Goal: Task Accomplishment & Management: Complete application form

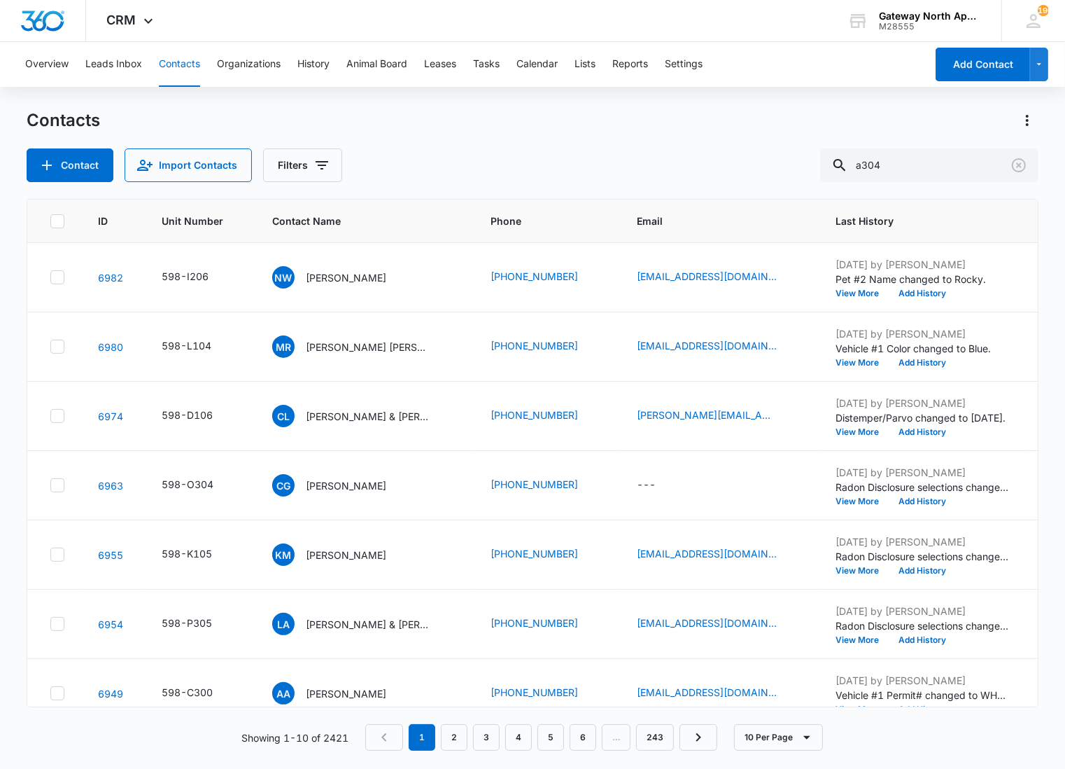
type input "a304"
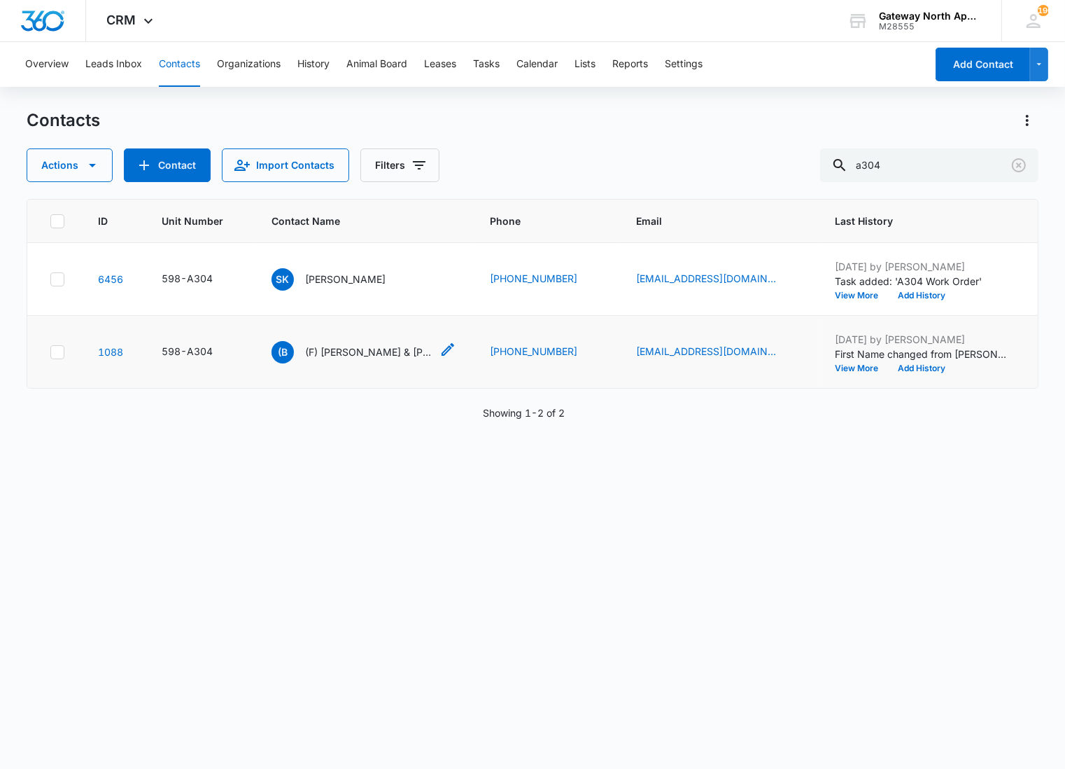
click at [357, 352] on p "(F) [PERSON_NAME] & [PERSON_NAME]" at bounding box center [368, 351] width 126 height 15
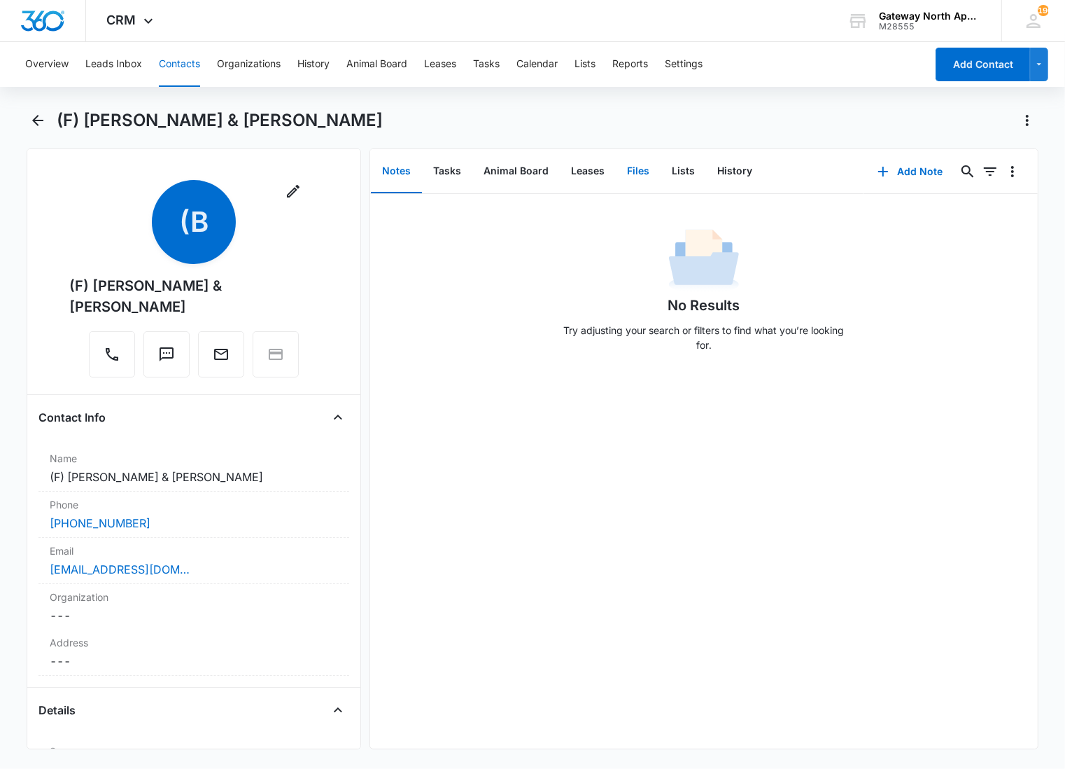
click at [645, 174] on button "Files" at bounding box center [638, 171] width 45 height 43
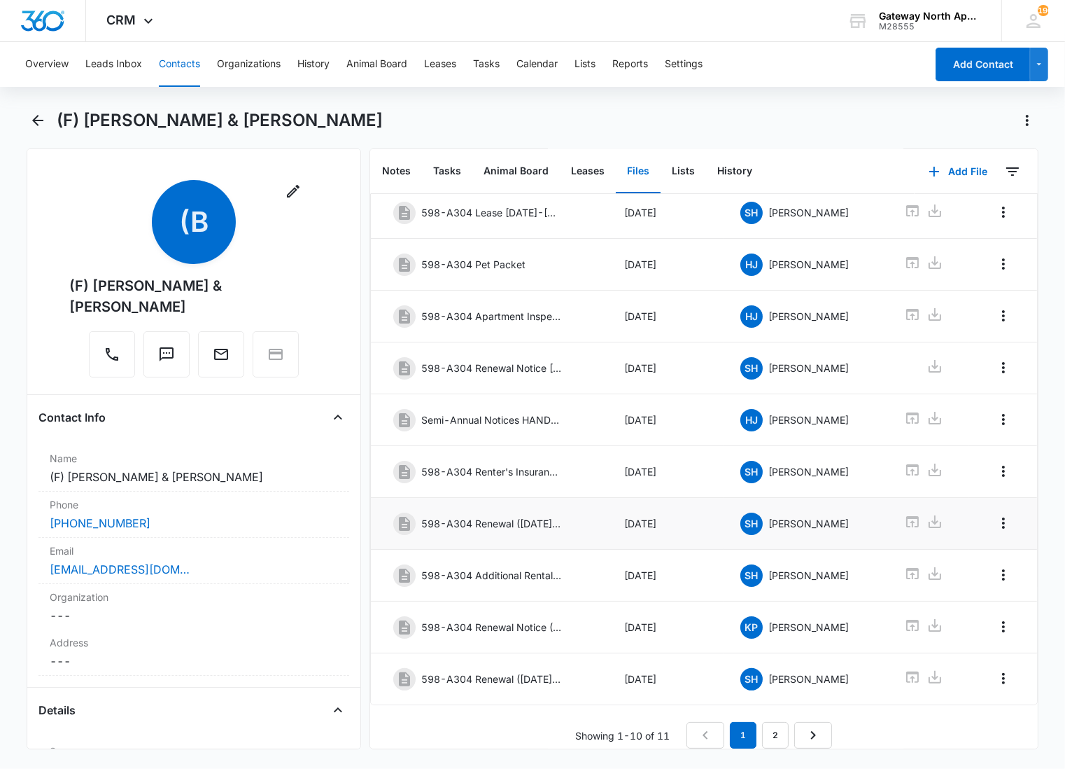
scroll to position [118, 0]
click at [769, 722] on link "2" at bounding box center [775, 735] width 27 height 27
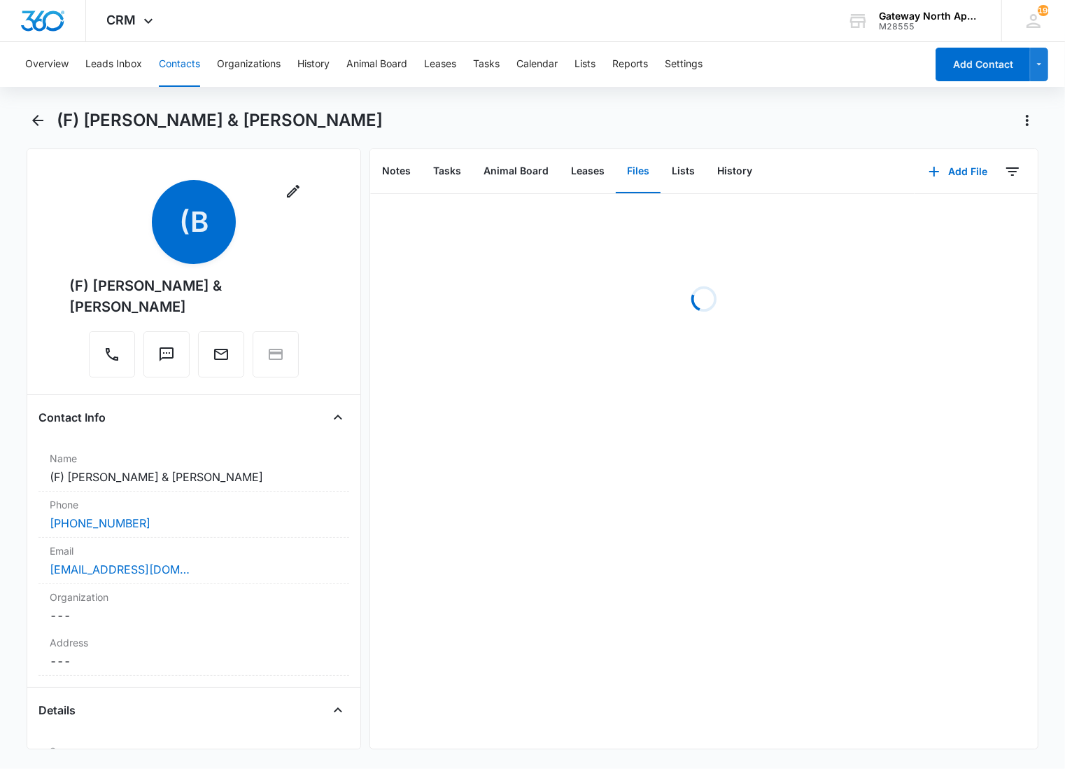
scroll to position [0, 0]
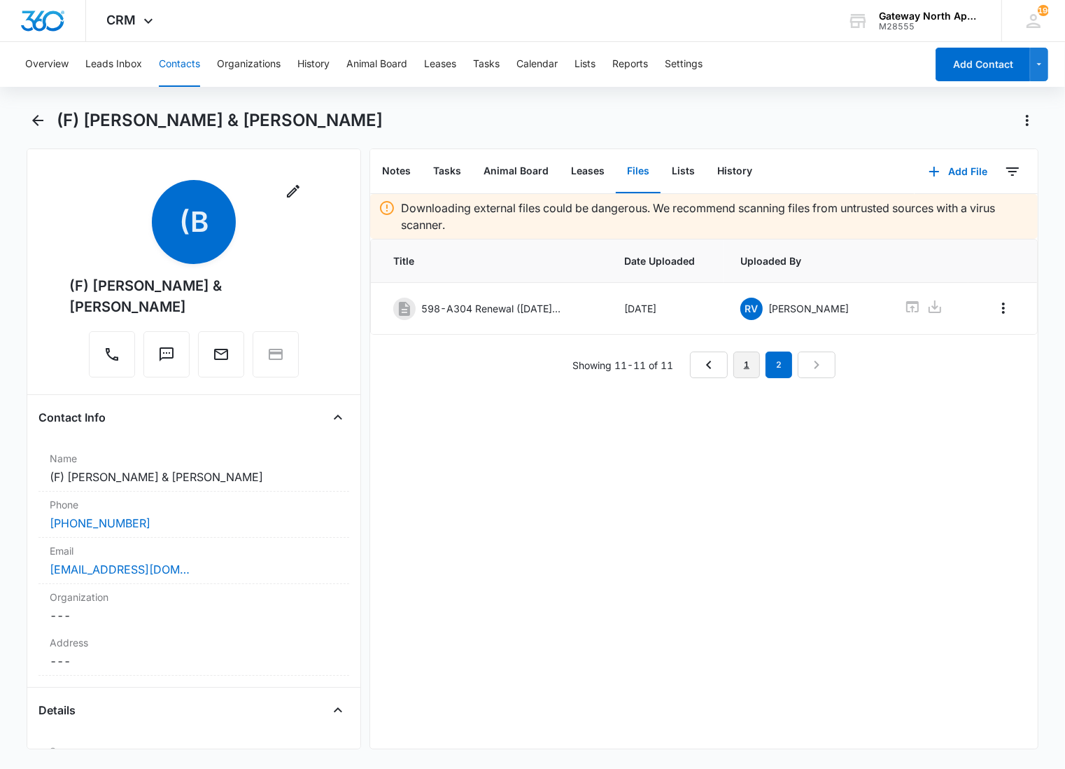
click at [740, 360] on link "1" at bounding box center [747, 364] width 27 height 27
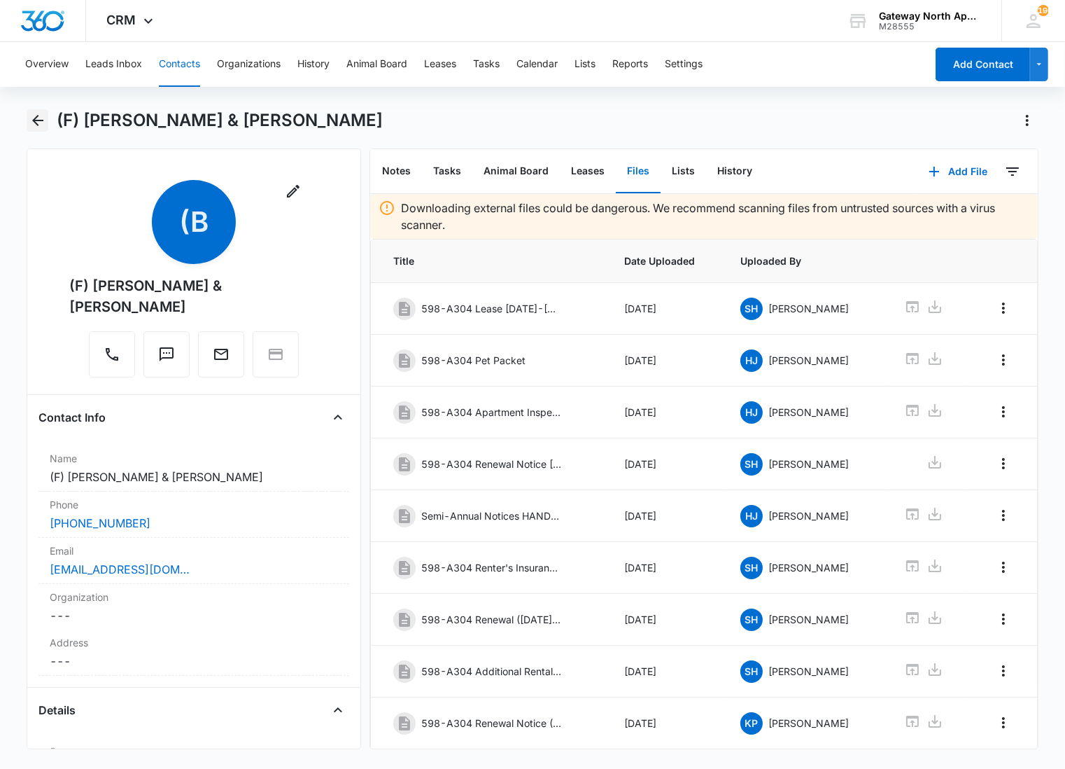
click at [45, 111] on button "Back" at bounding box center [38, 120] width 22 height 22
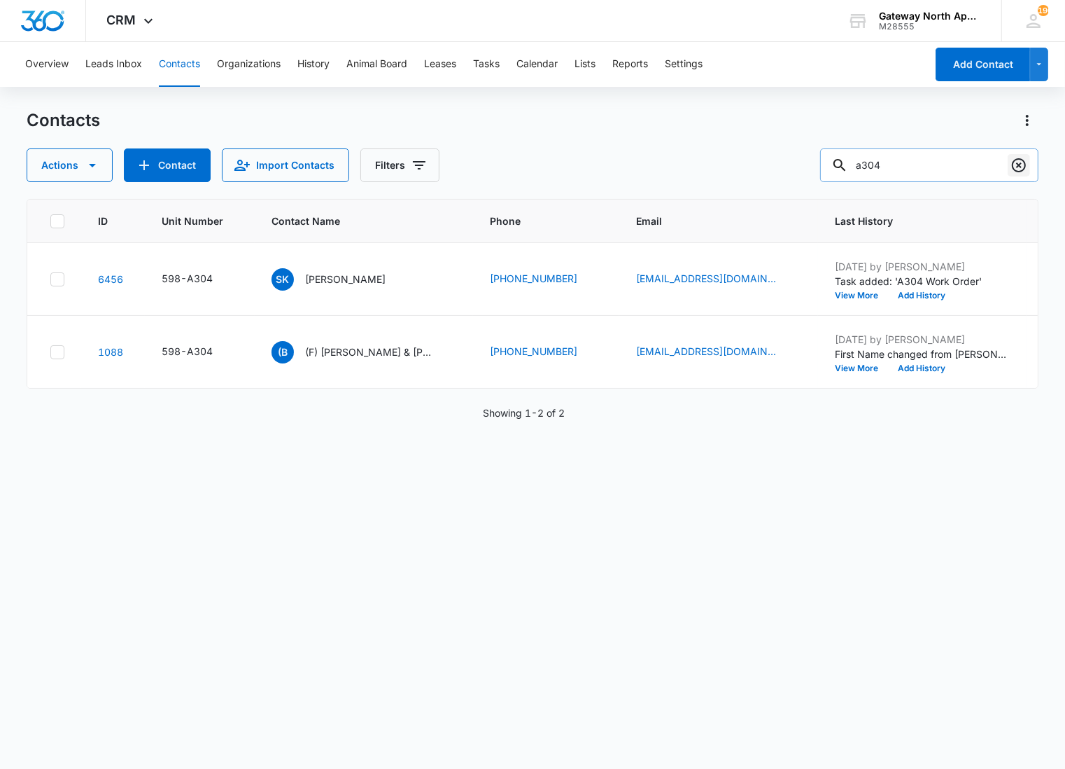
click at [1011, 171] on icon "Clear" at bounding box center [1019, 165] width 17 height 17
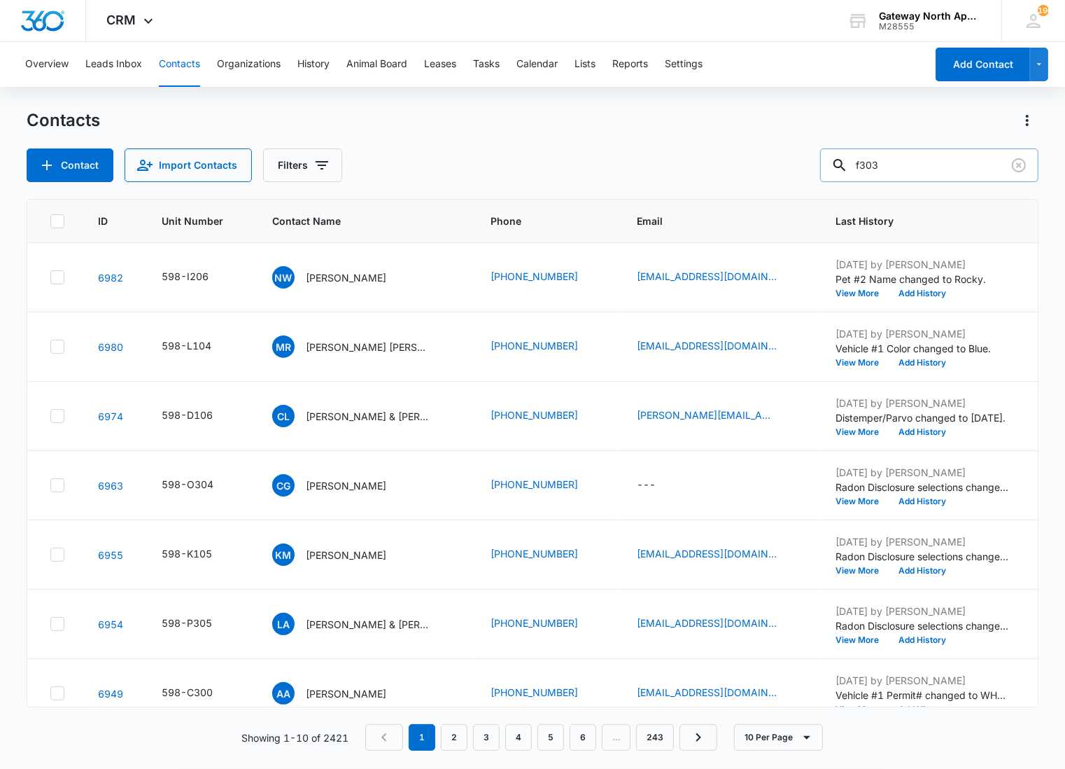
type input "f303"
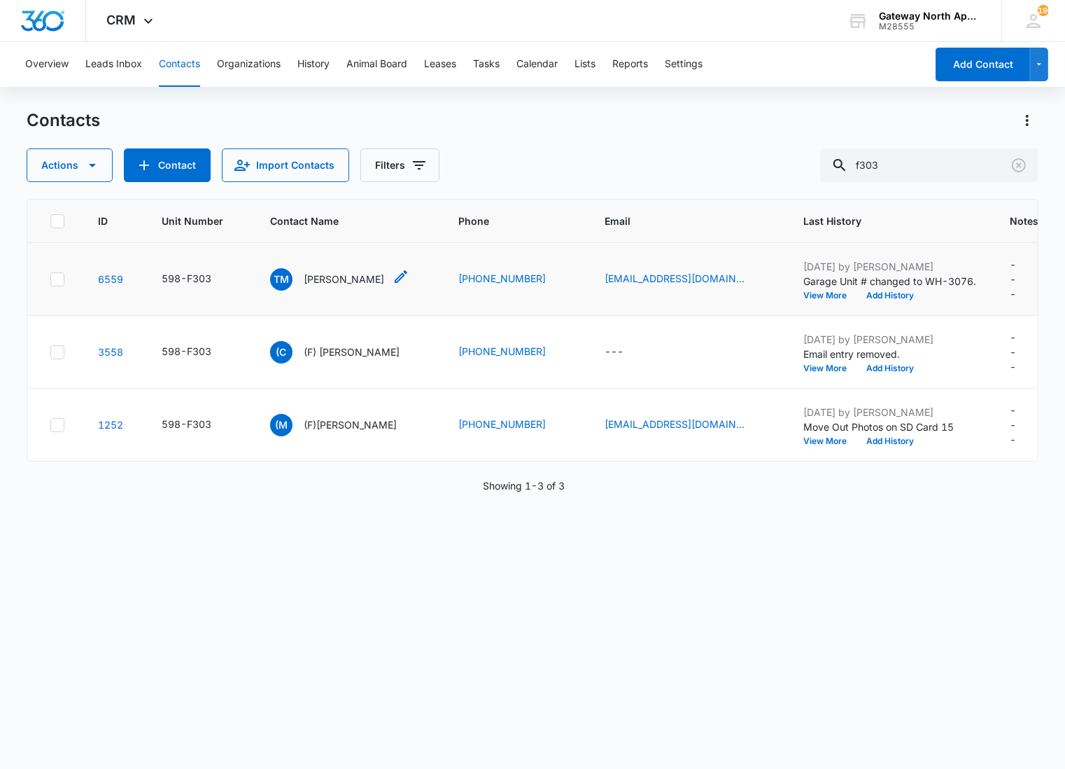
click at [344, 275] on p "[PERSON_NAME]" at bounding box center [344, 279] width 80 height 15
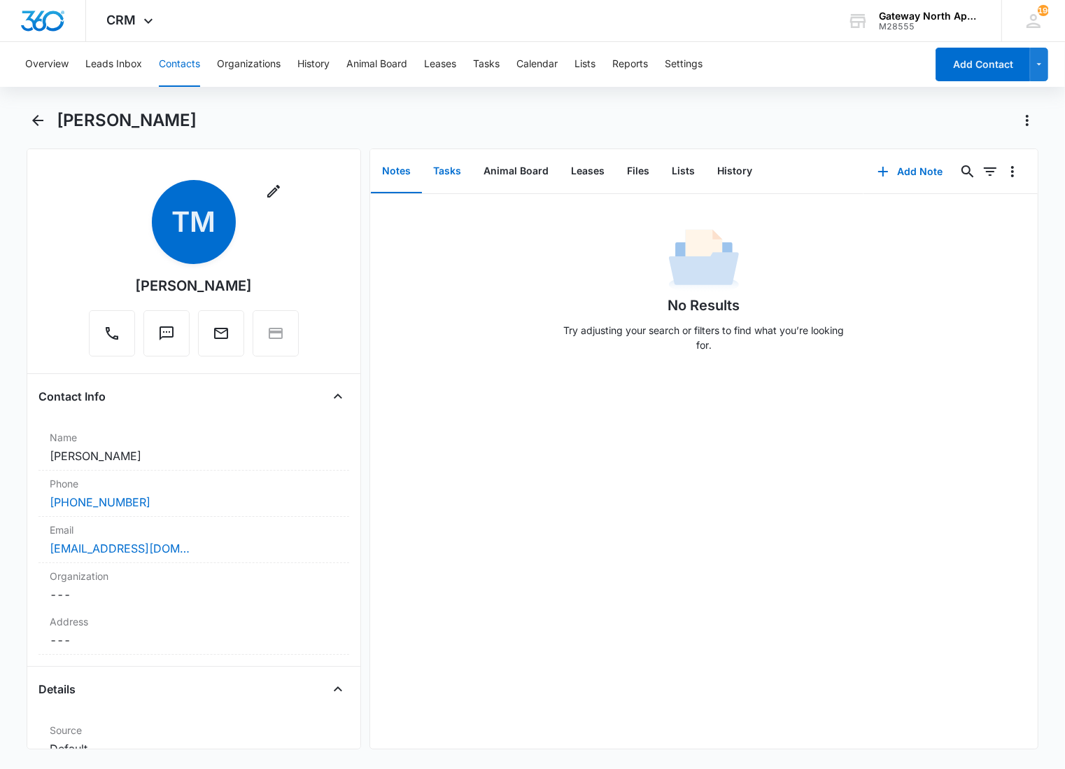
click at [456, 169] on button "Tasks" at bounding box center [447, 171] width 50 height 43
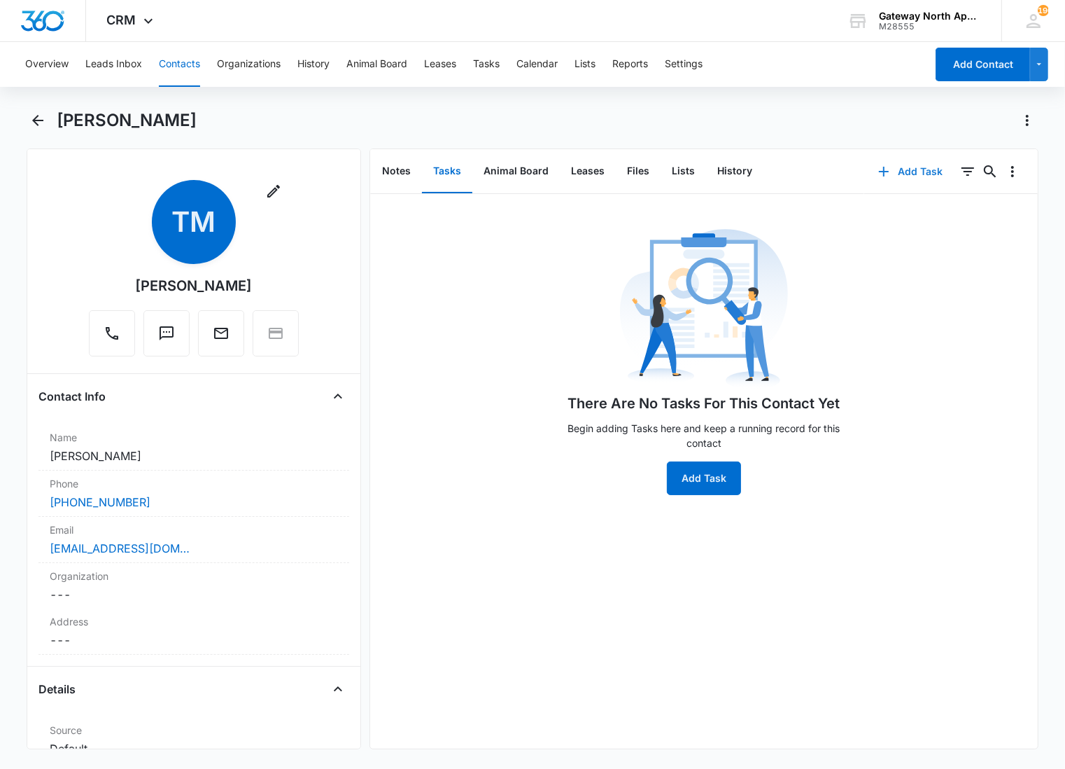
click at [883, 165] on button "Add Task" at bounding box center [910, 172] width 92 height 34
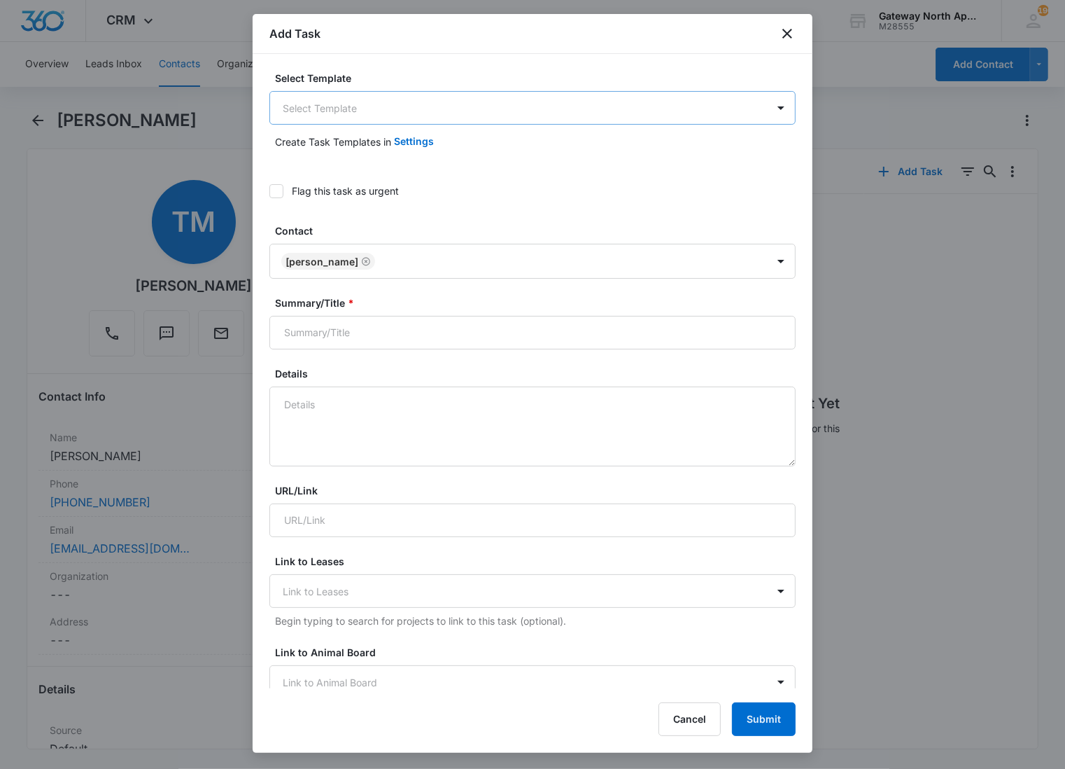
click at [390, 105] on body "CRM Apps Reputation Websites Forms CRM Email Social Content Ads Intelligence Fi…" at bounding box center [532, 384] width 1065 height 769
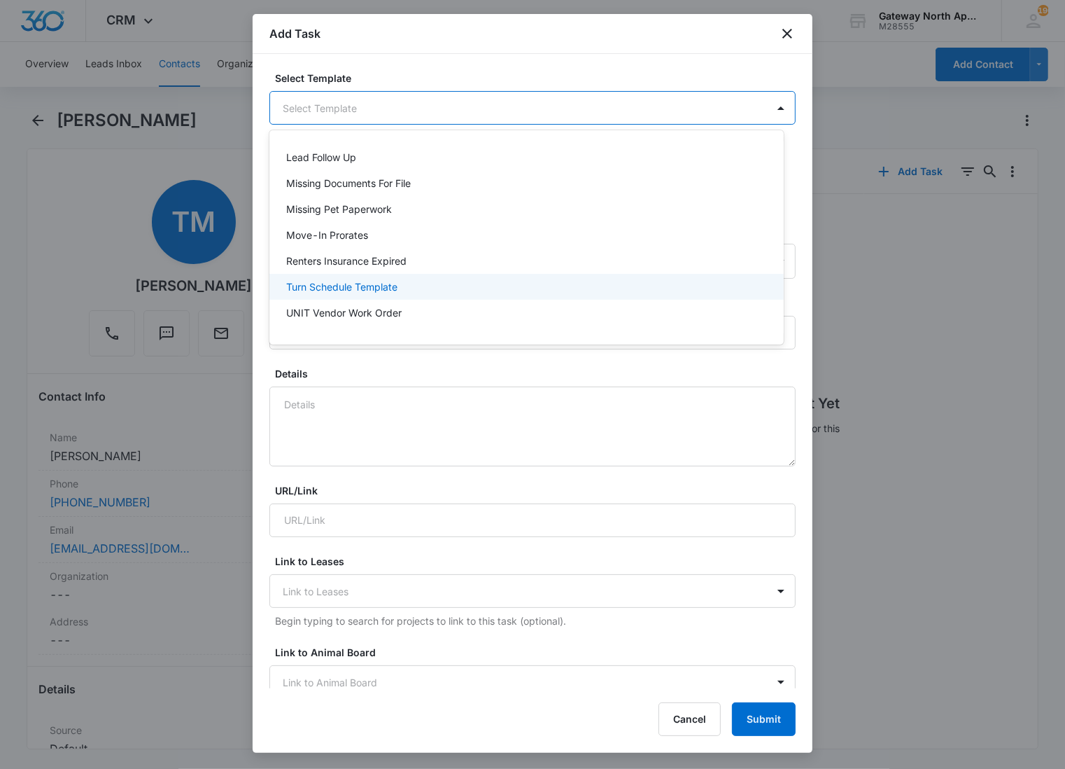
scroll to position [123, 0]
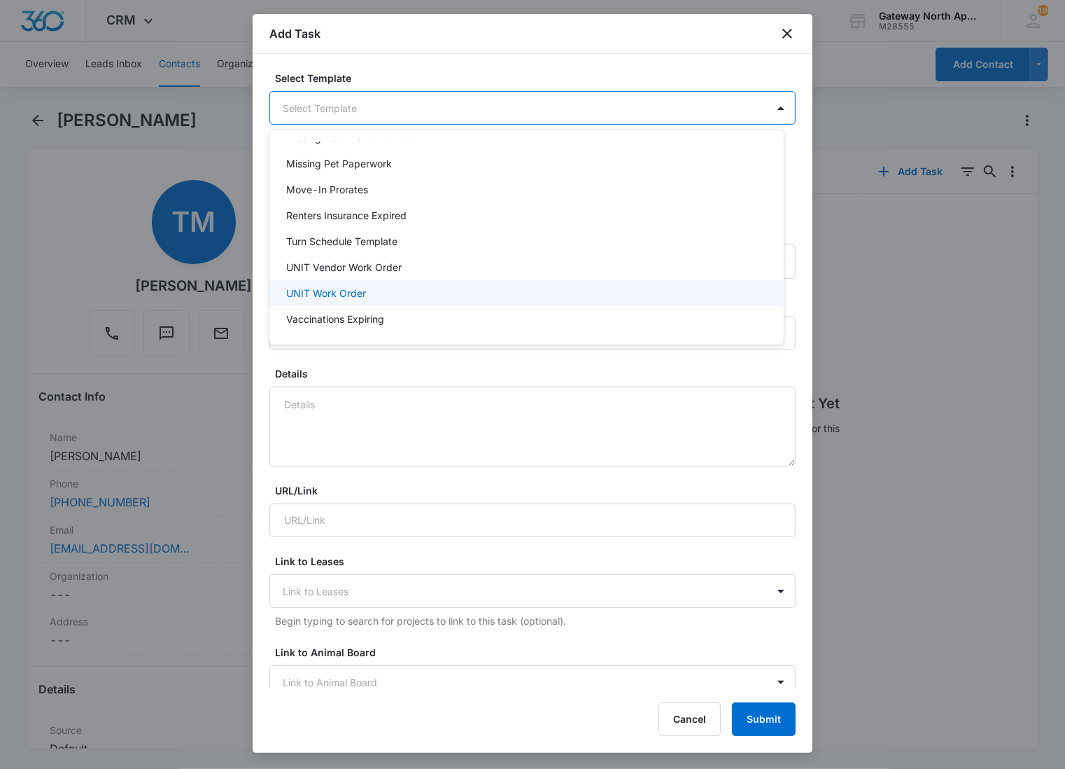
click at [328, 290] on p "UNIT Work Order" at bounding box center [326, 293] width 80 height 15
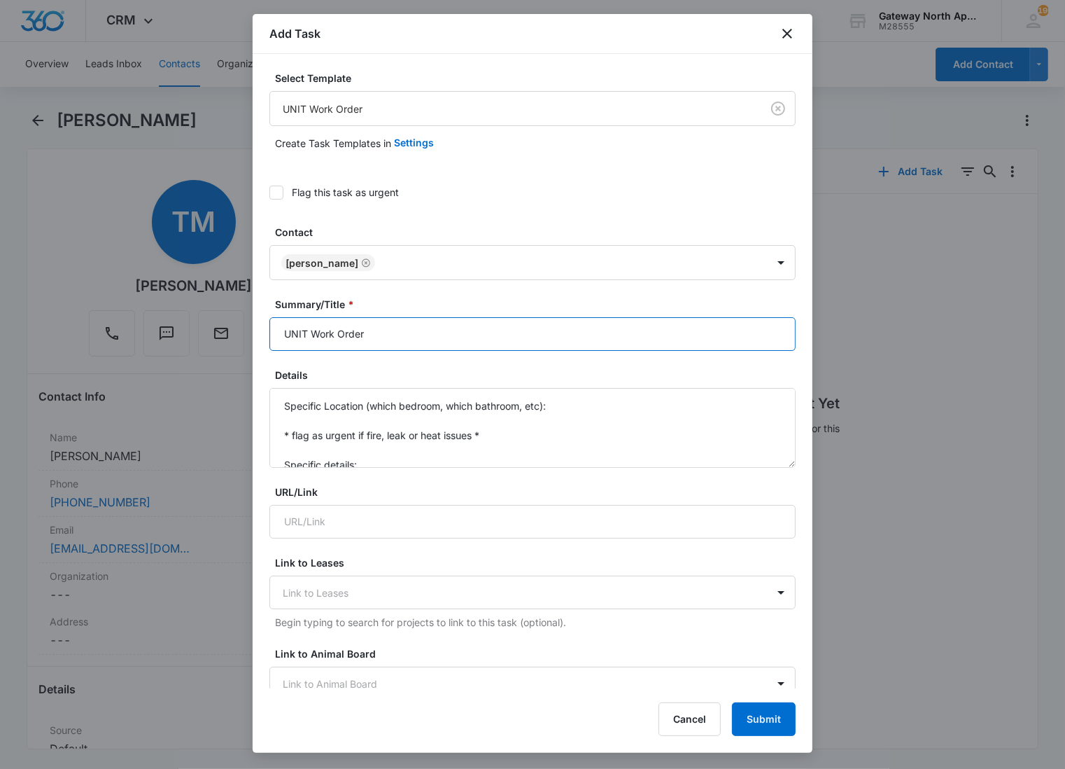
drag, startPoint x: 308, startPoint y: 333, endPoint x: 252, endPoint y: 325, distance: 56.5
click at [255, 330] on div "Select Template UNIT Work Order Create Task Templates in Settings Flag this tas…" at bounding box center [533, 371] width 560 height 634
type input "F303 Work Order"
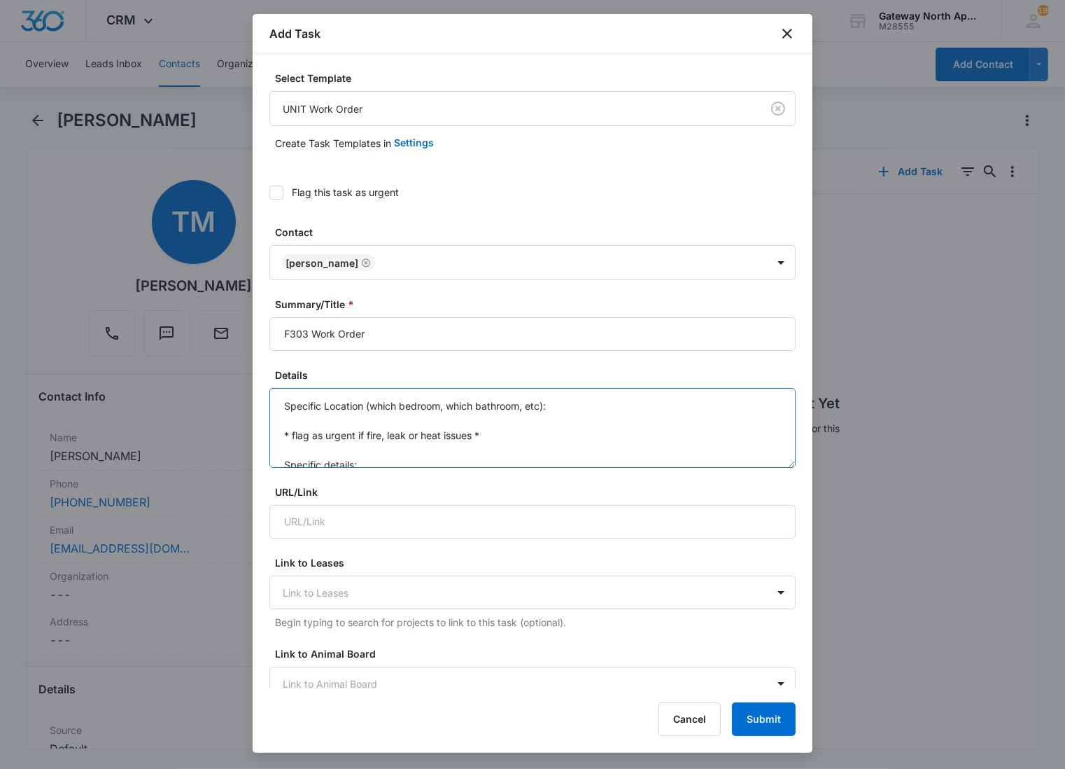
drag, startPoint x: 366, startPoint y: 460, endPoint x: 270, endPoint y: 378, distance: 126.1
click at [270, 378] on div "Details Specific Location (which bedroom, which bathroom, etc): * flag as urgen…" at bounding box center [532, 417] width 526 height 100
click at [409, 426] on textarea "Garbage disposal is not working, tenant says it's been down for a week but forg…" at bounding box center [532, 428] width 526 height 80
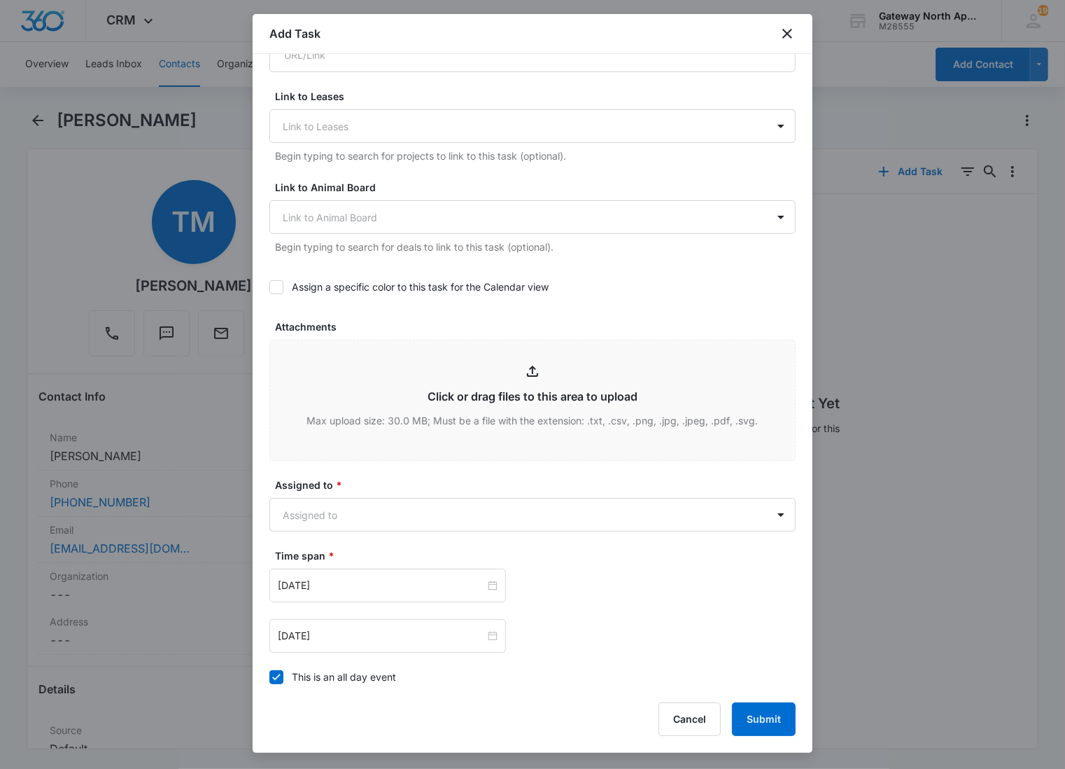
scroll to position [622, 0]
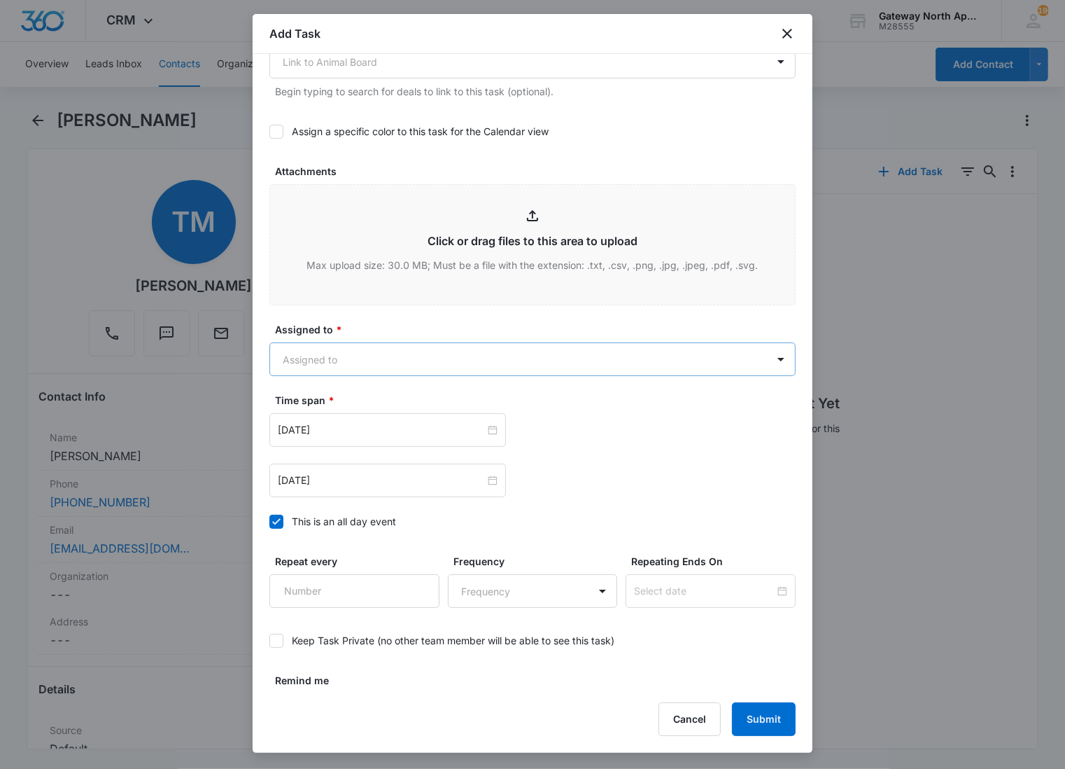
type textarea "Garbage disposal is not working, tenant says it's been down for a week but forg…"
click at [371, 349] on body "CRM Apps Reputation Websites Forms CRM Email Social Content Ads Intelligence Fi…" at bounding box center [532, 384] width 1065 height 769
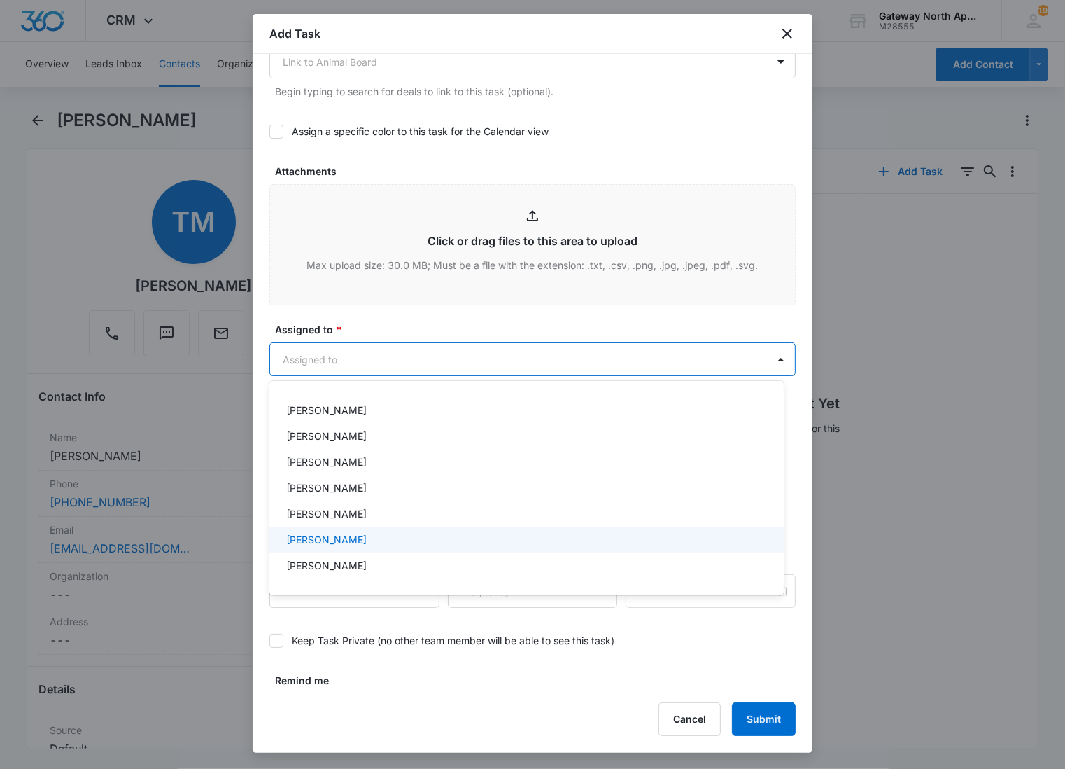
scroll to position [0, 0]
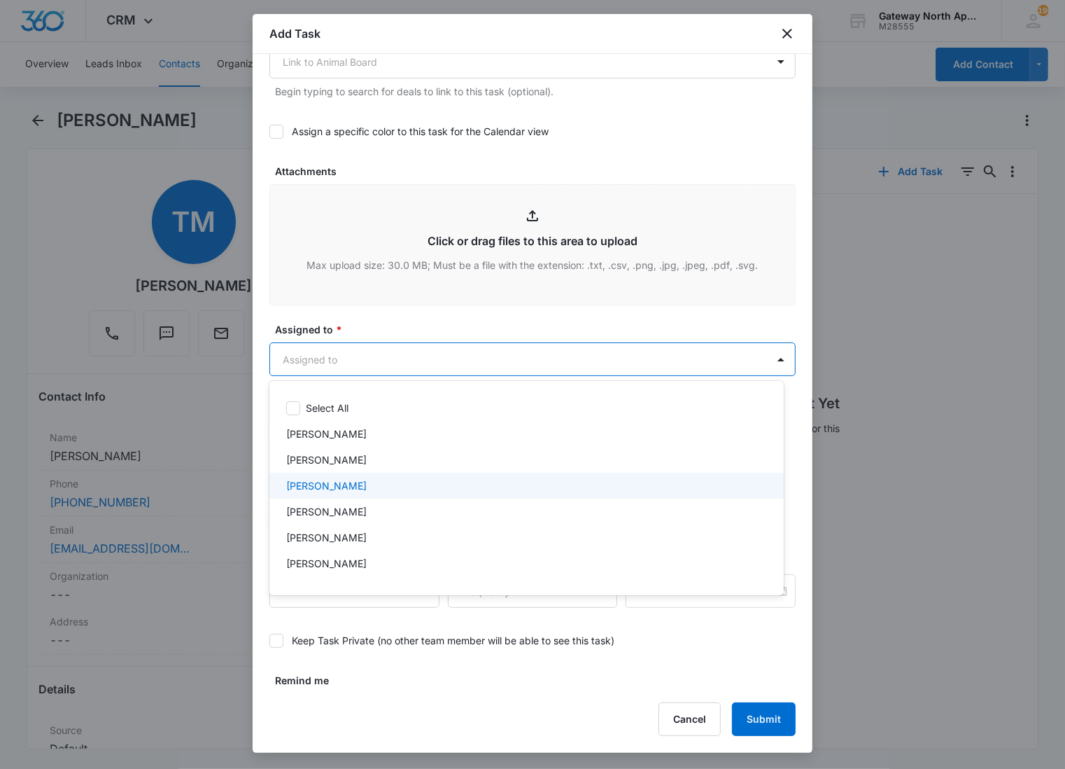
click at [331, 485] on p "[PERSON_NAME]" at bounding box center [326, 485] width 80 height 15
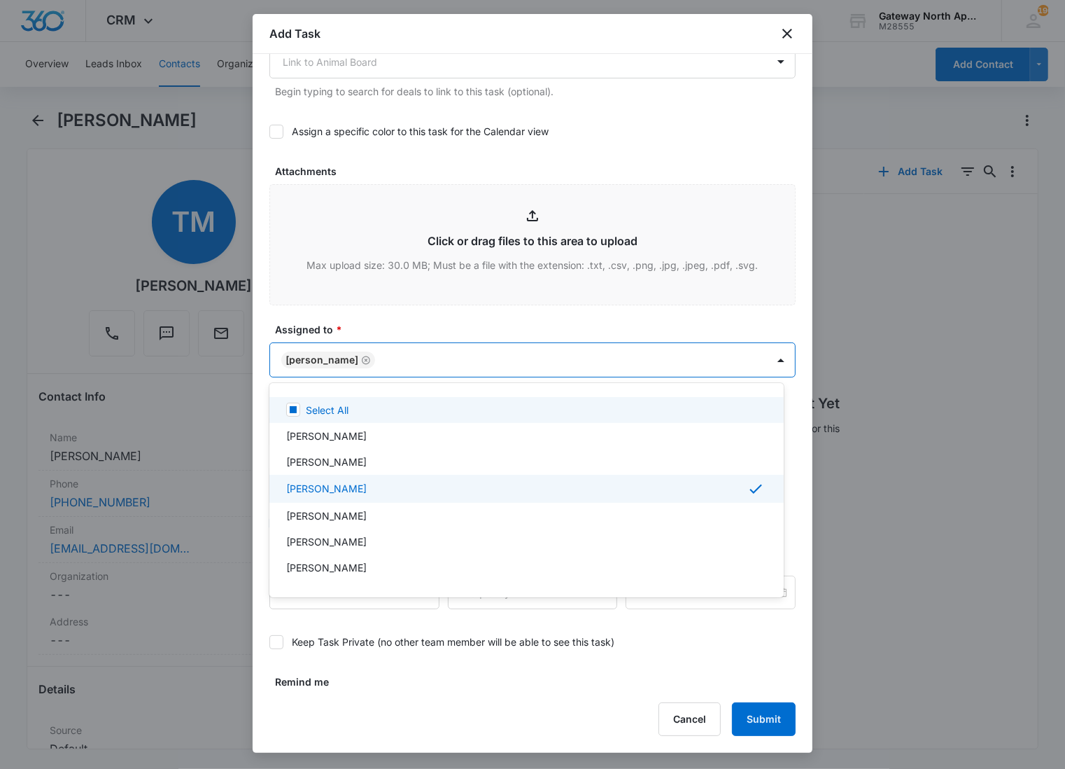
click at [423, 358] on div at bounding box center [532, 384] width 1065 height 769
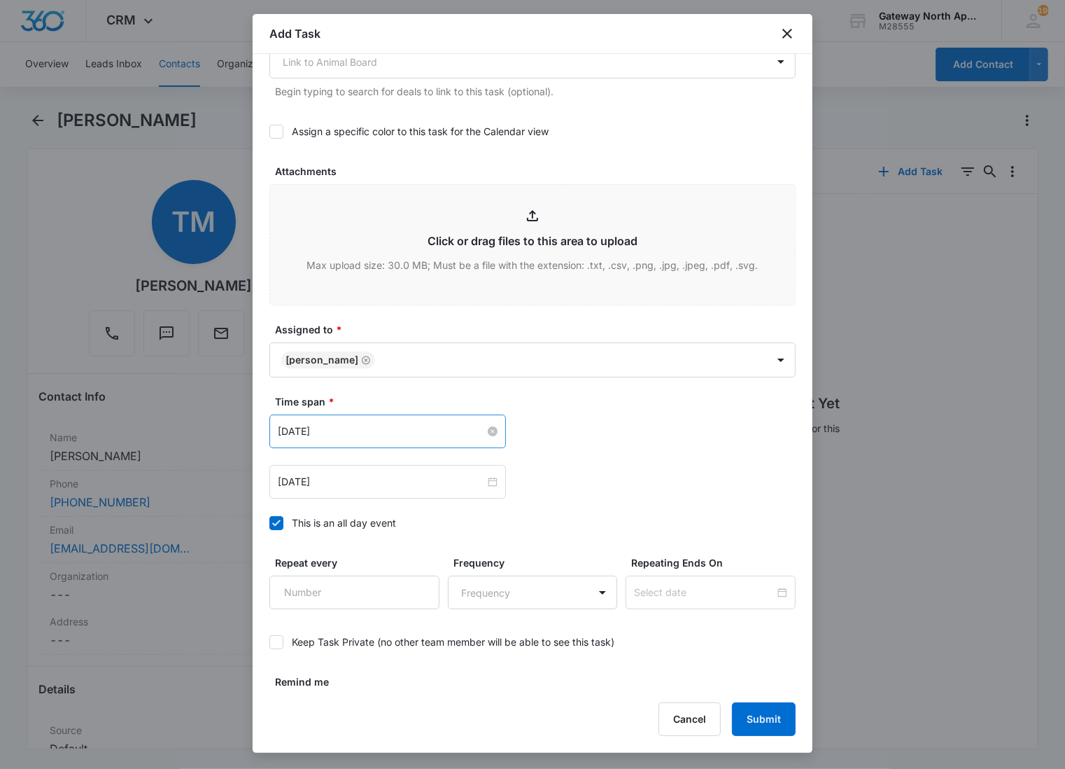
click at [374, 426] on input "[DATE]" at bounding box center [381, 430] width 207 height 15
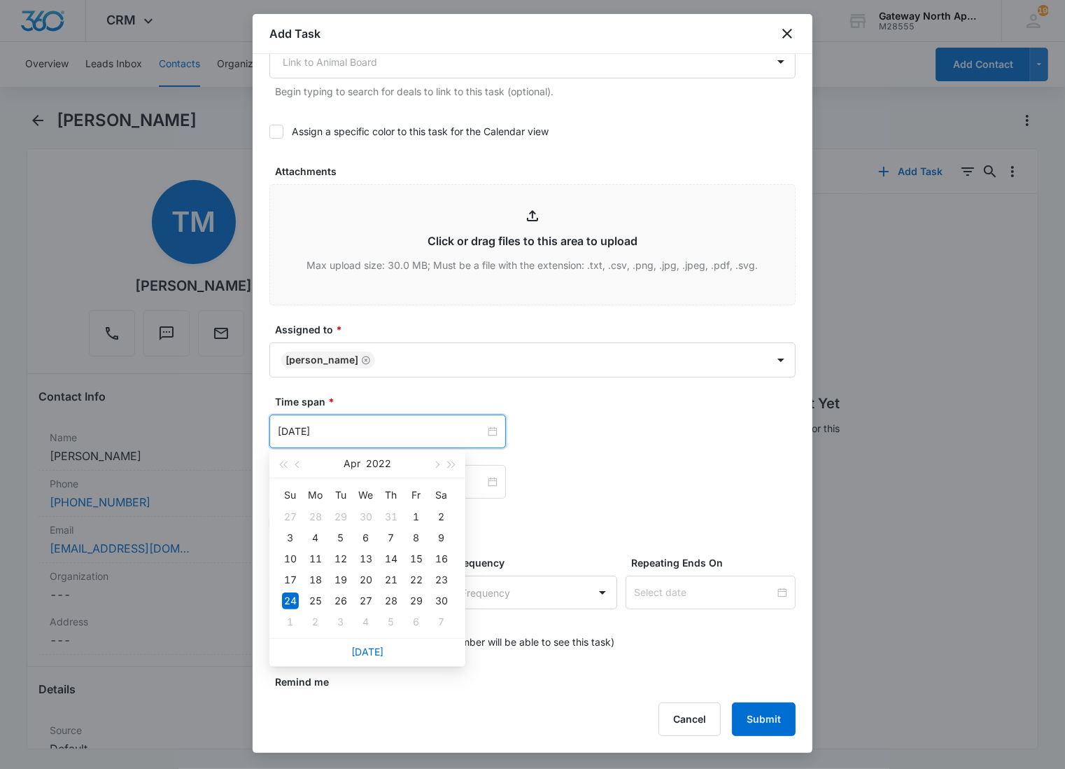
click at [359, 659] on div "[DATE]" at bounding box center [367, 652] width 196 height 28
click at [359, 654] on link "[DATE]" at bounding box center [367, 651] width 32 height 12
type input "[DATE]"
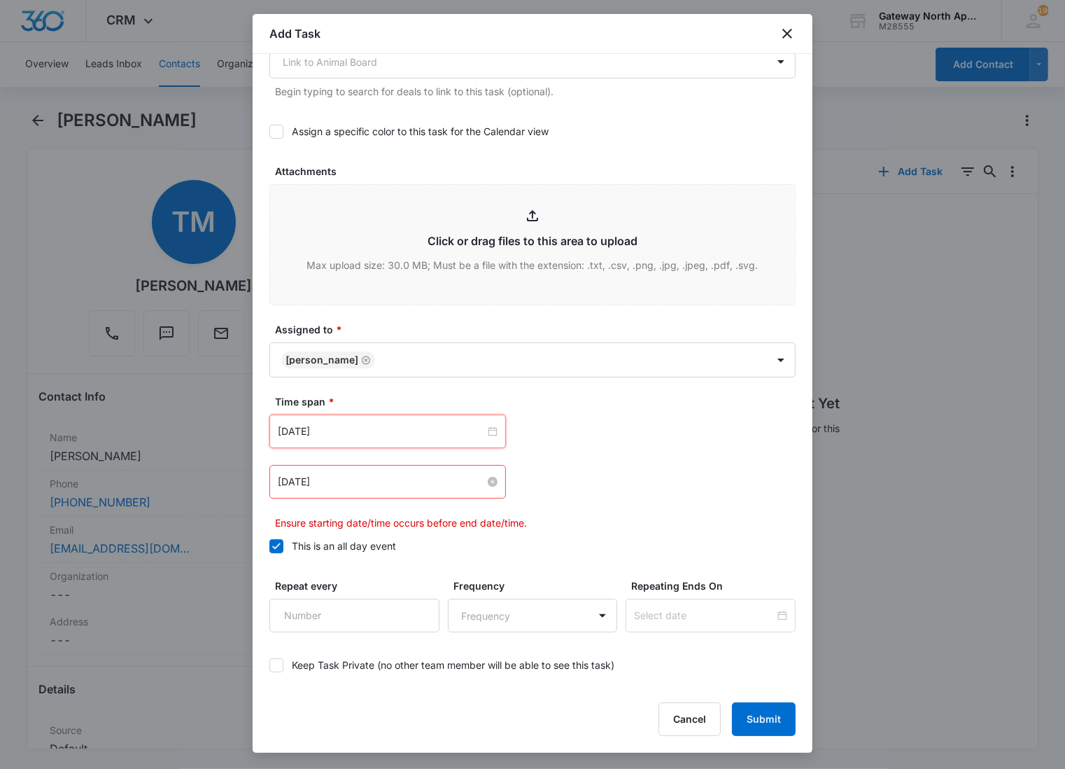
click at [428, 477] on input "[DATE]" at bounding box center [381, 481] width 207 height 15
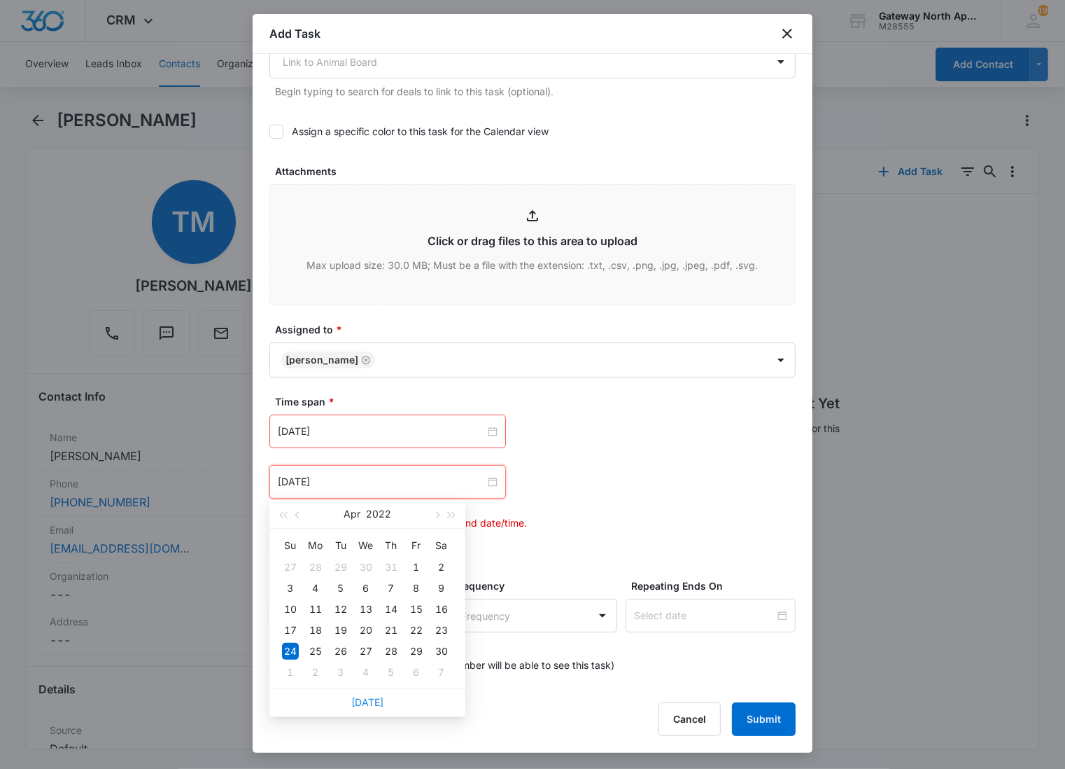
click at [367, 699] on link "[DATE]" at bounding box center [367, 702] width 32 height 12
type input "[DATE]"
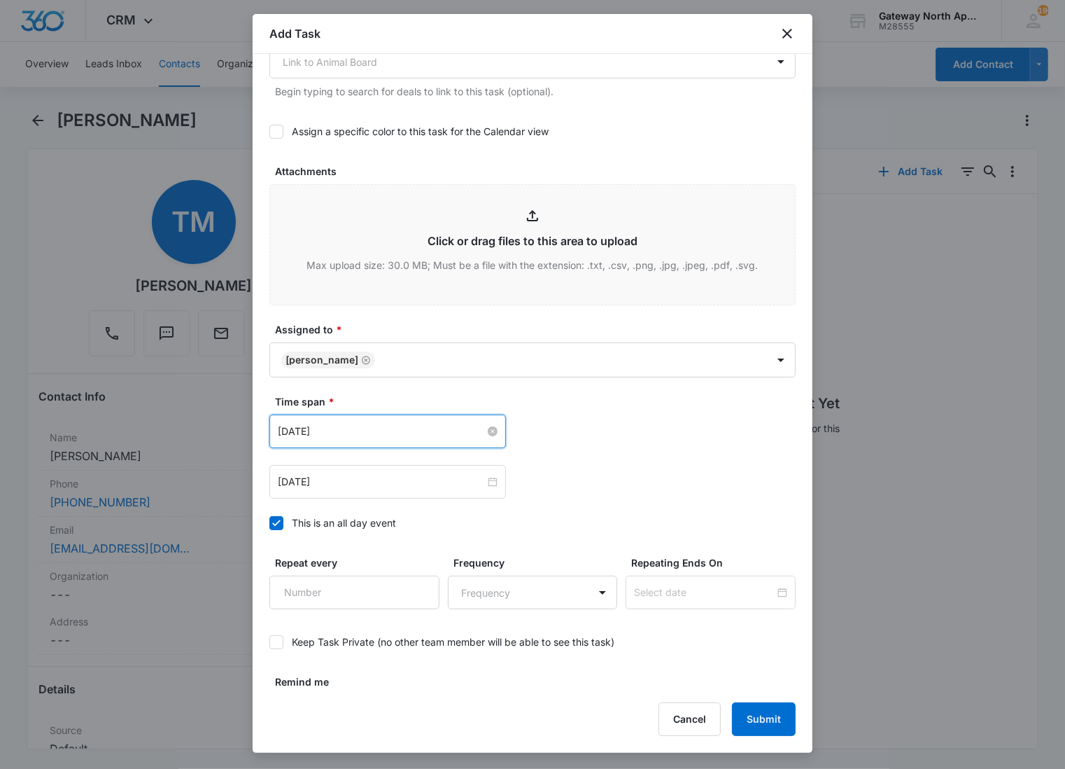
click at [378, 431] on input "[DATE]" at bounding box center [381, 430] width 207 height 15
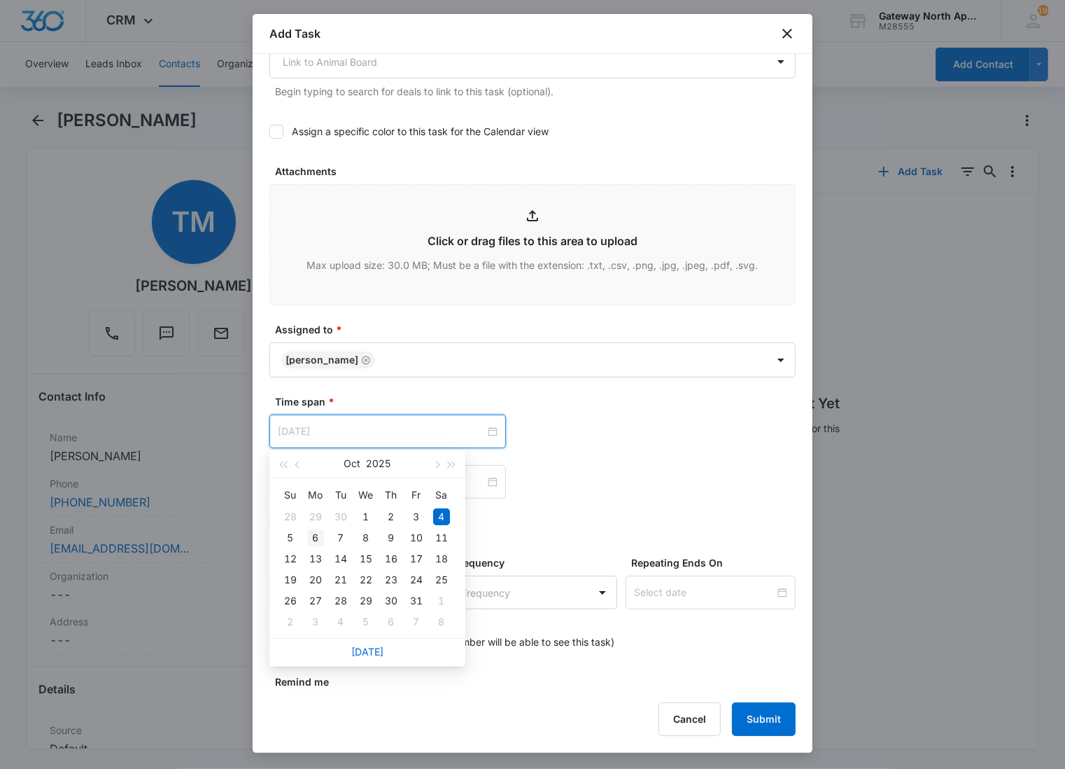
type input "[DATE]"
click at [319, 535] on div "6" at bounding box center [315, 537] width 17 height 17
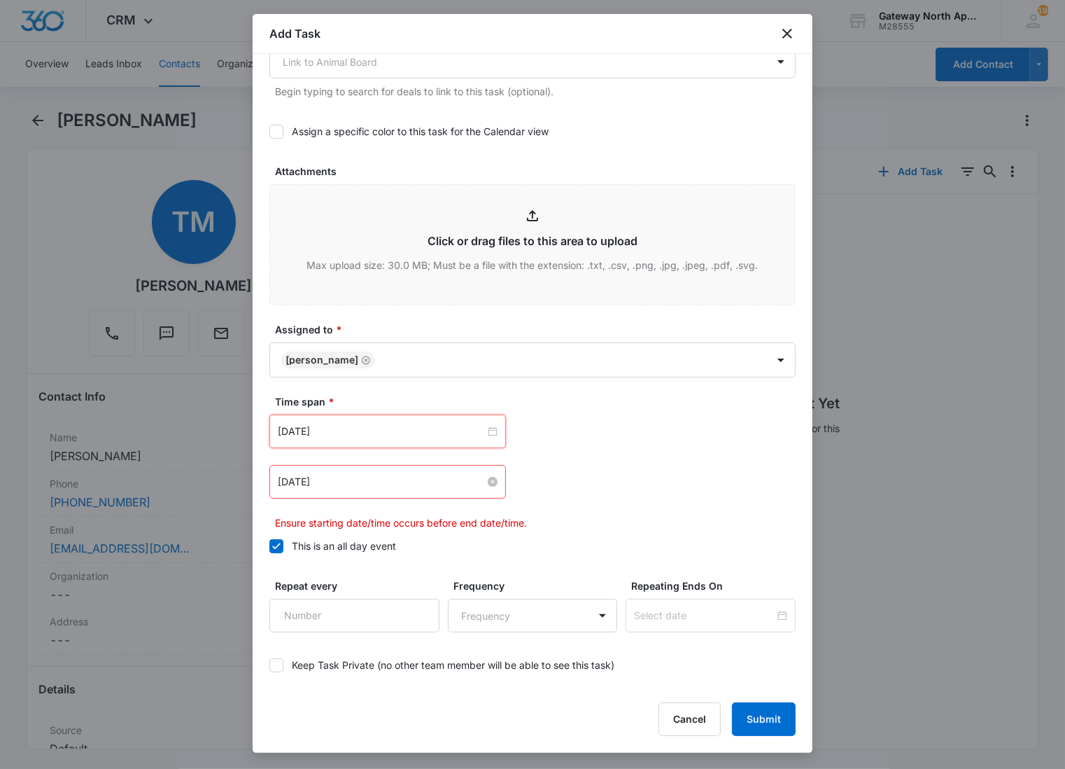
click at [439, 488] on input "[DATE]" at bounding box center [381, 481] width 207 height 15
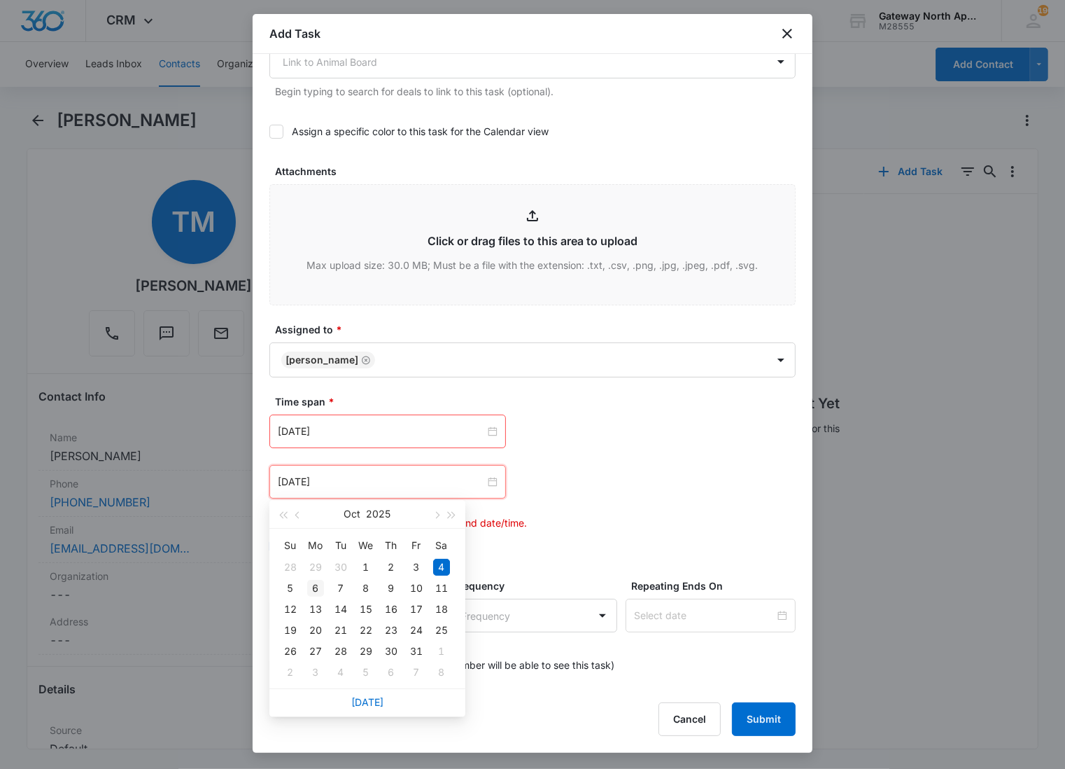
type input "[DATE]"
click at [311, 582] on div "6" at bounding box center [315, 588] width 17 height 17
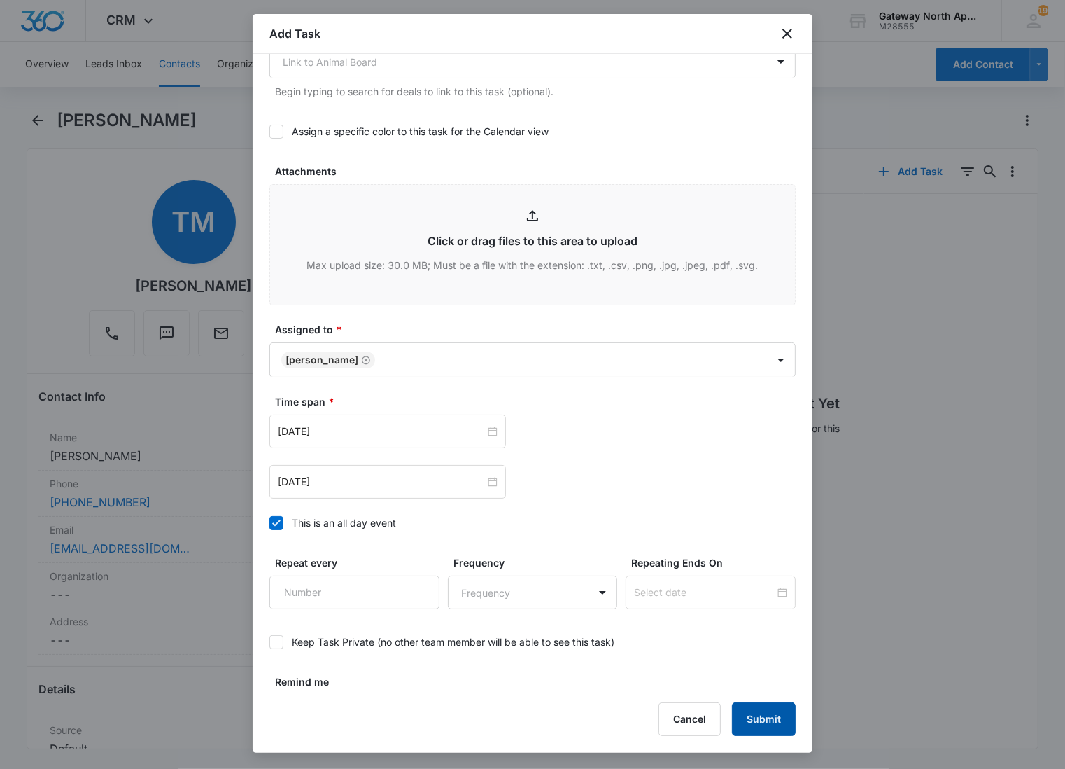
click at [754, 729] on button "Submit" at bounding box center [764, 719] width 64 height 34
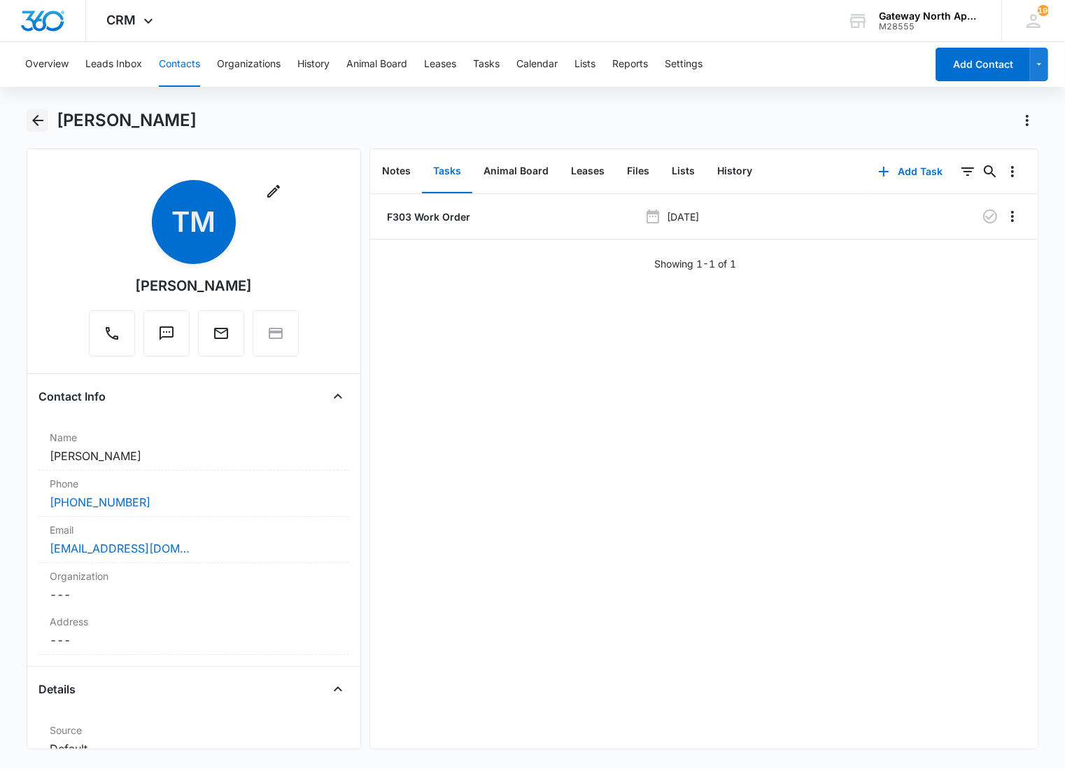
click at [36, 121] on icon "Back" at bounding box center [37, 120] width 17 height 17
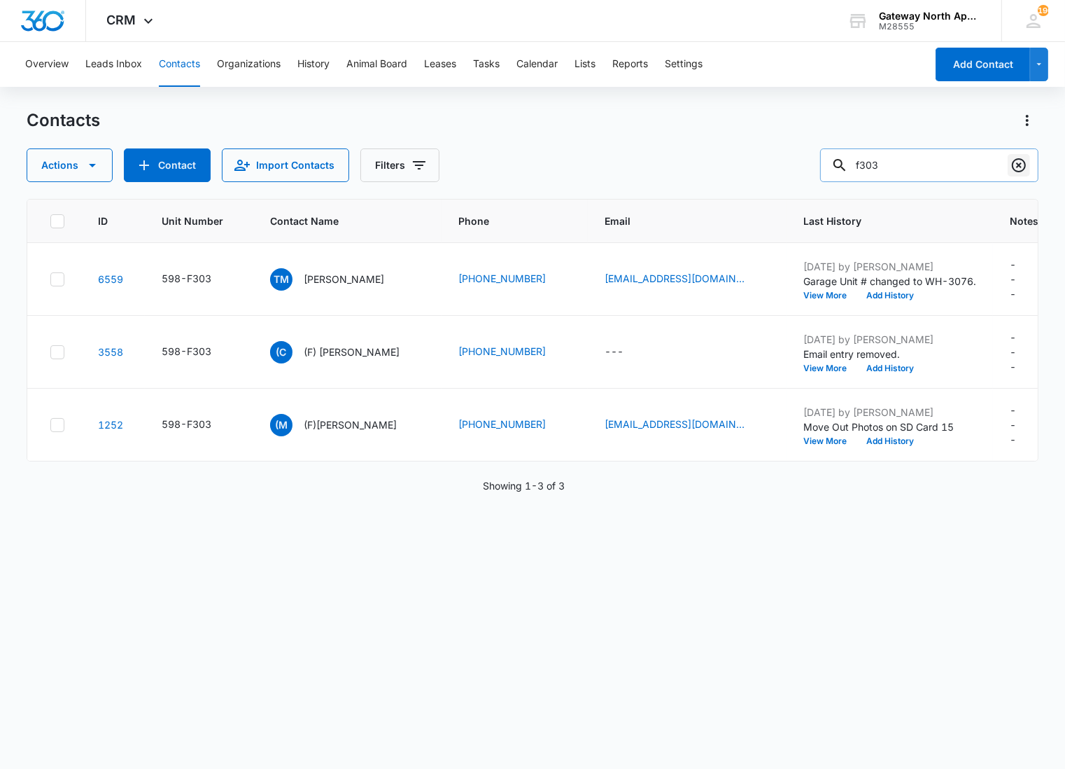
click at [1015, 165] on icon "Clear" at bounding box center [1019, 165] width 17 height 17
